Goal: Task Accomplishment & Management: Complete application form

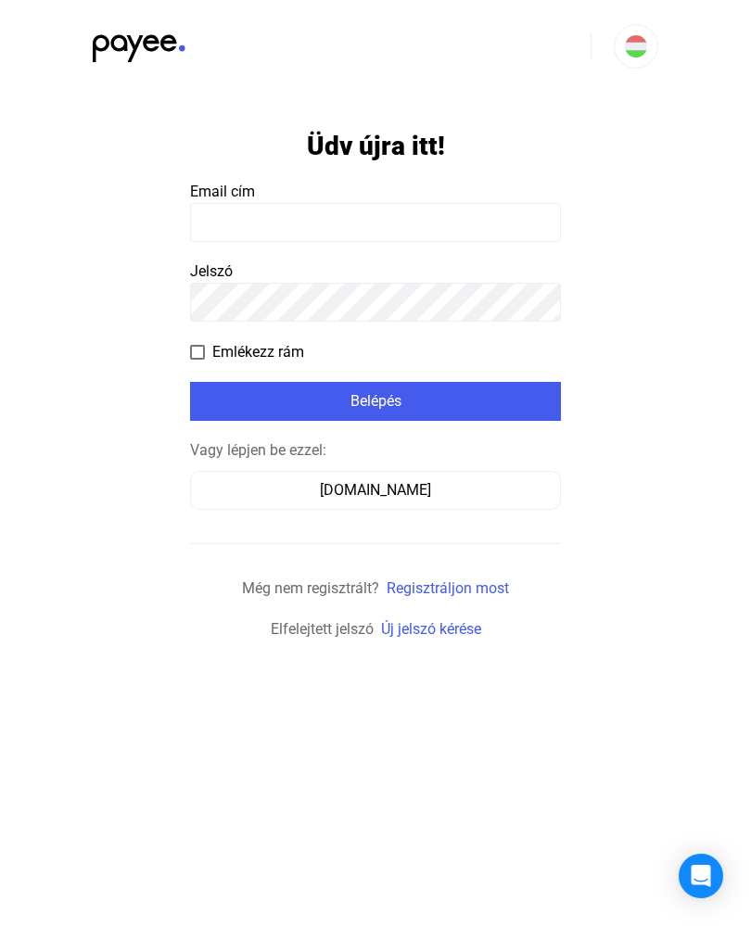
type input "**********"
click at [375, 400] on button "Belépés" at bounding box center [375, 401] width 371 height 39
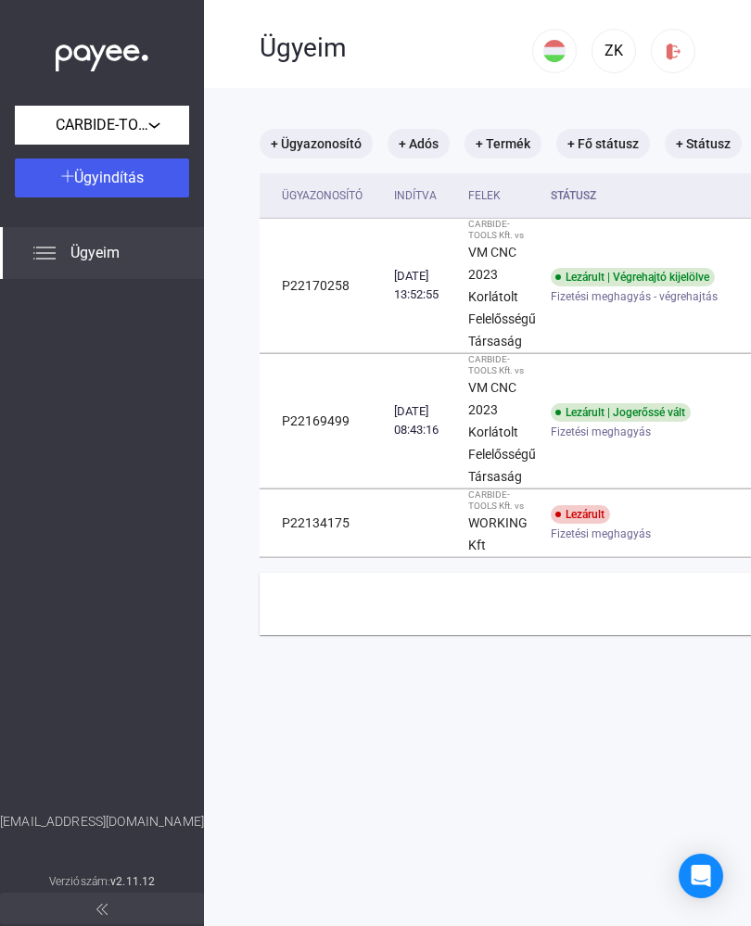
click at [108, 175] on span "Ügyindítás" at bounding box center [109, 178] width 70 height 18
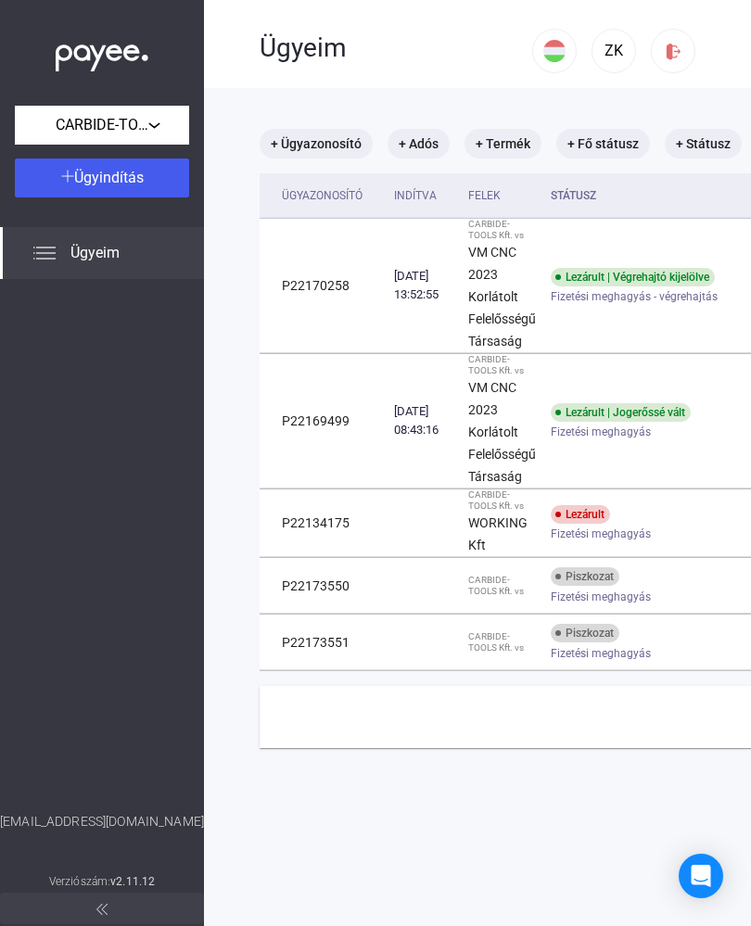
click at [150, 127] on div "CARBIDE-TOOLS Kft." at bounding box center [101, 125] width 163 height 23
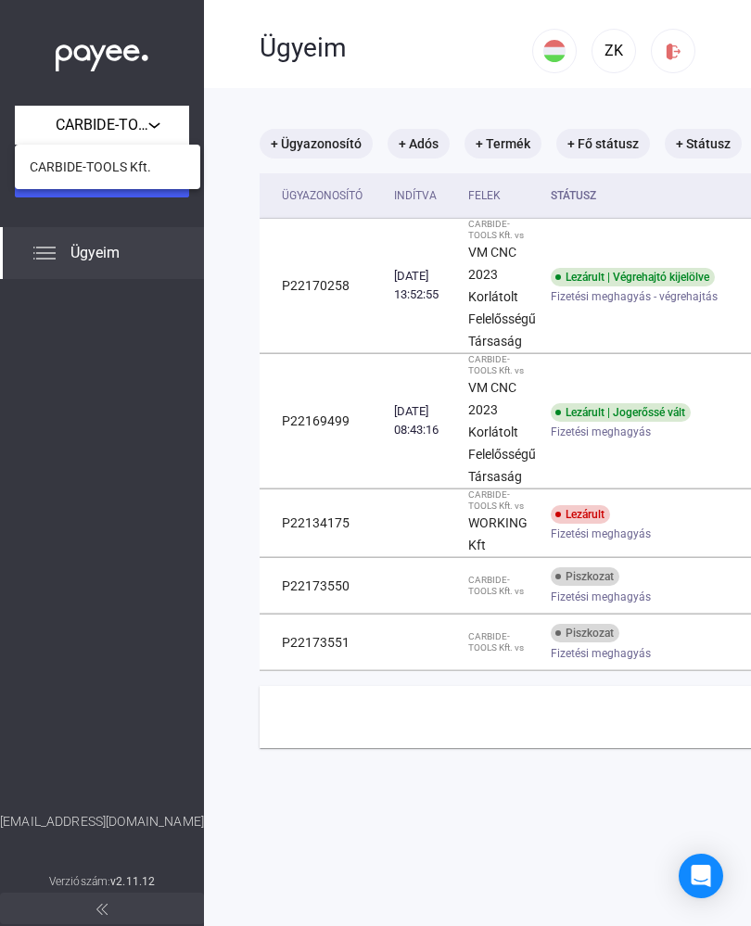
click at [71, 486] on div at bounding box center [375, 463] width 751 height 926
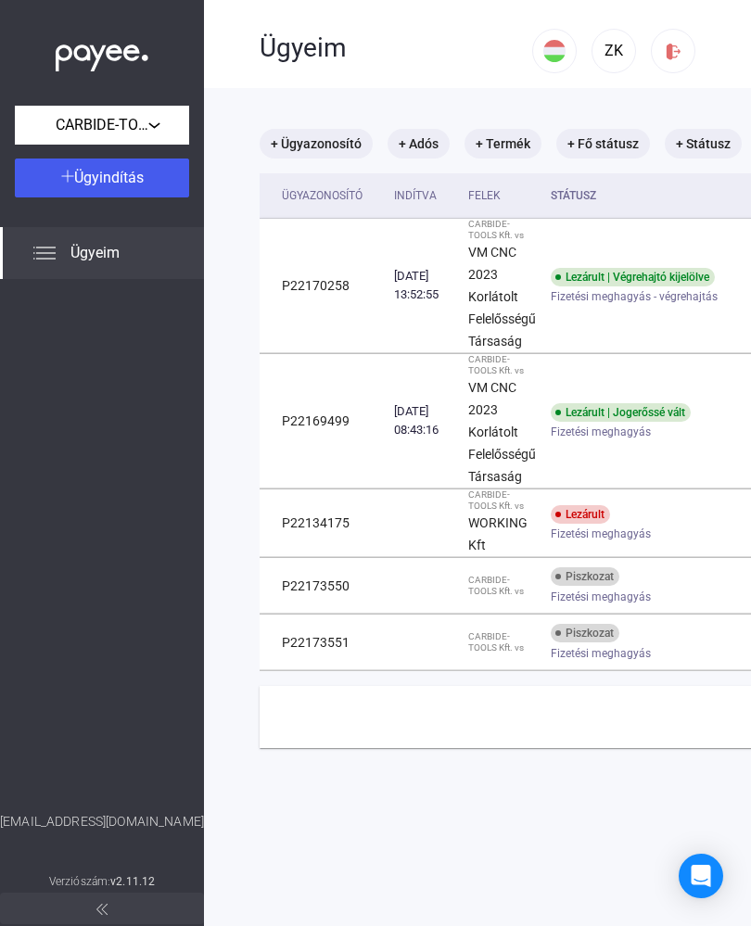
click at [101, 255] on span "Ügyeim" at bounding box center [94, 253] width 49 height 22
